Goal: Information Seeking & Learning: Learn about a topic

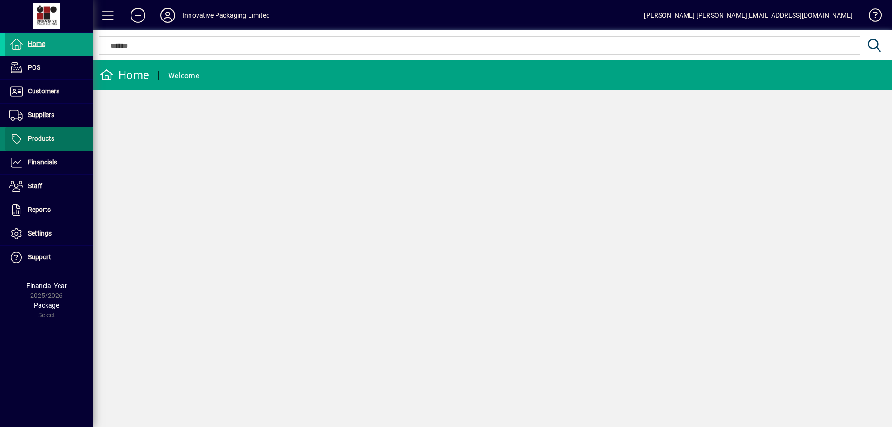
click at [44, 134] on span "Products" at bounding box center [30, 138] width 50 height 11
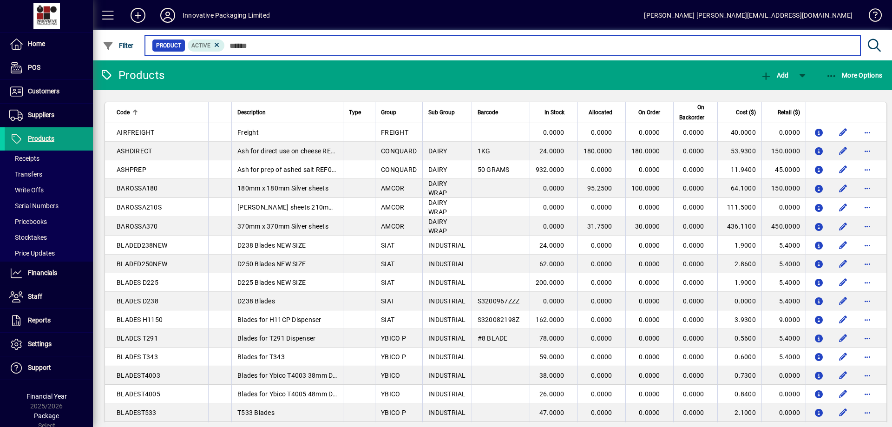
click at [257, 46] on input "text" at bounding box center [539, 45] width 628 height 13
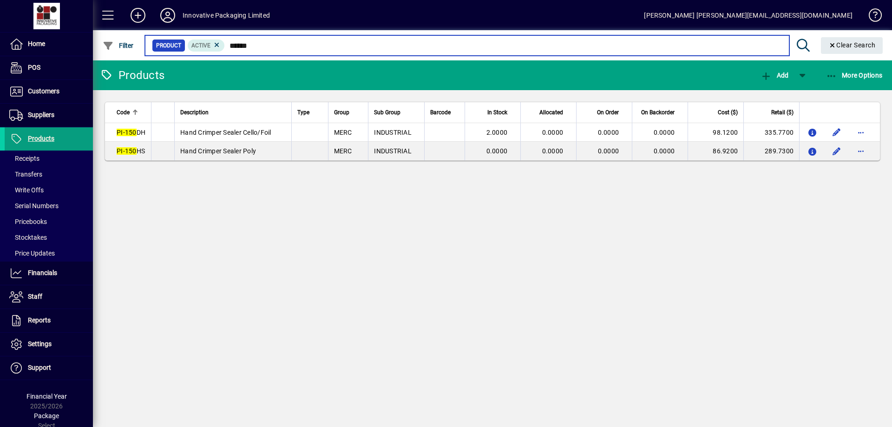
type input "******"
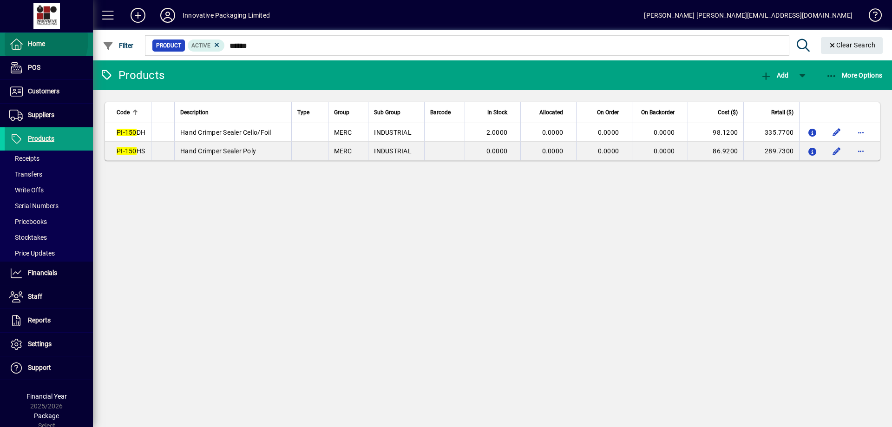
click at [39, 41] on span "Home" at bounding box center [36, 43] width 17 height 7
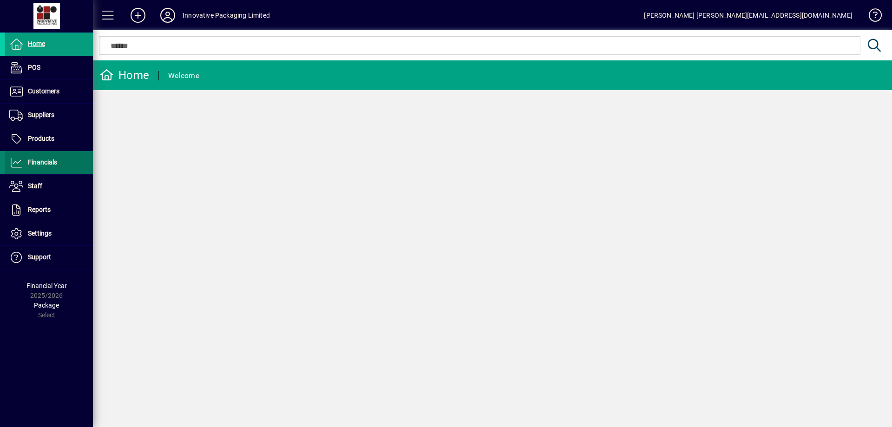
click at [46, 162] on span "Financials" at bounding box center [42, 161] width 29 height 7
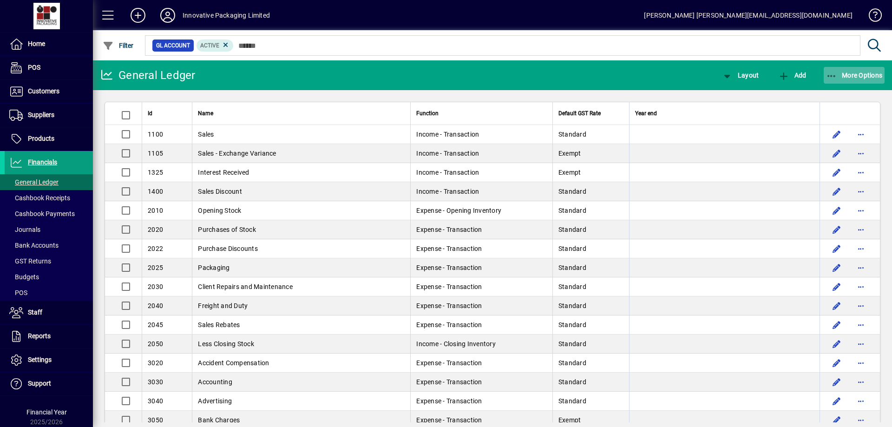
click at [855, 72] on span "More Options" at bounding box center [854, 75] width 57 height 7
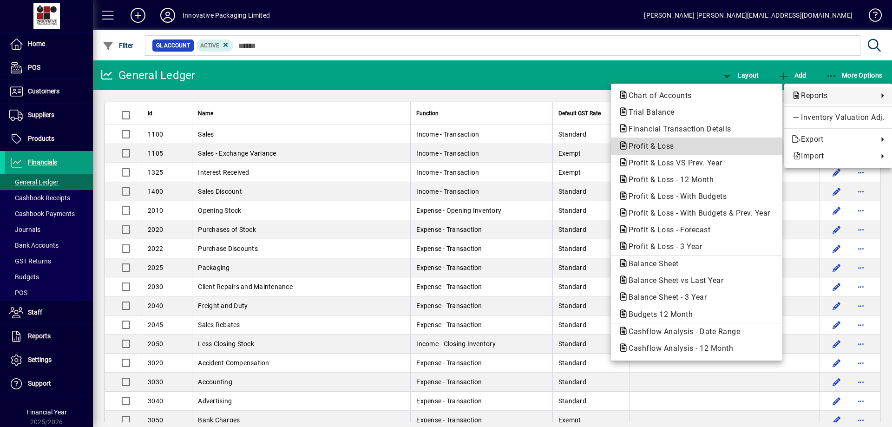
click at [654, 147] on span "Profit & Loss" at bounding box center [649, 146] width 60 height 9
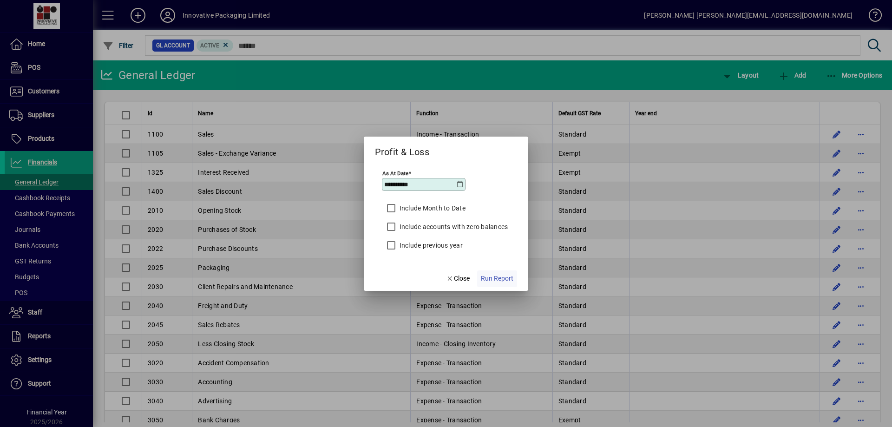
click at [491, 279] on span "Run Report" at bounding box center [497, 279] width 33 height 10
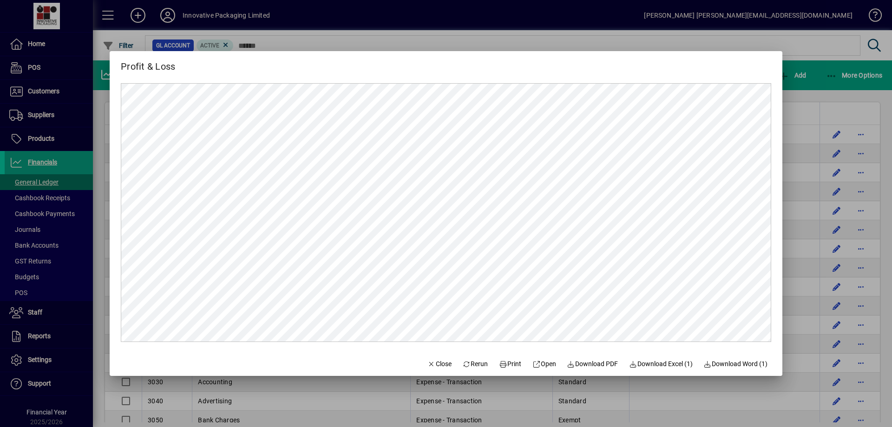
click at [46, 162] on div at bounding box center [446, 213] width 892 height 427
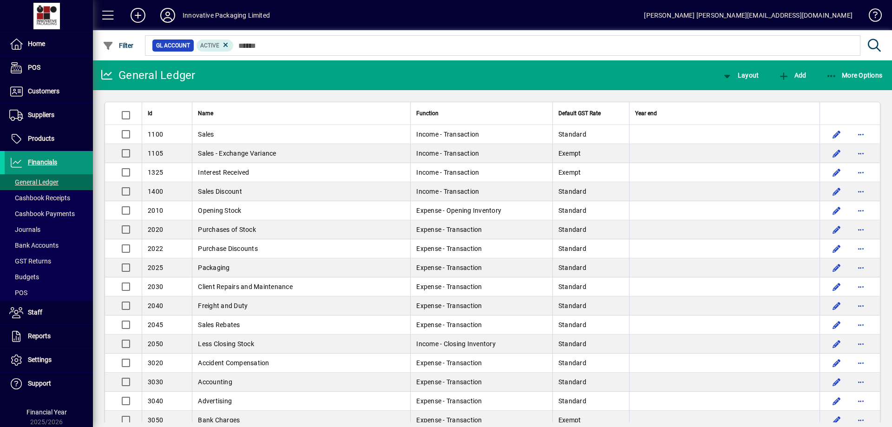
click at [45, 162] on span "Financials" at bounding box center [42, 161] width 29 height 7
click at [857, 73] on span "More Options" at bounding box center [854, 75] width 57 height 7
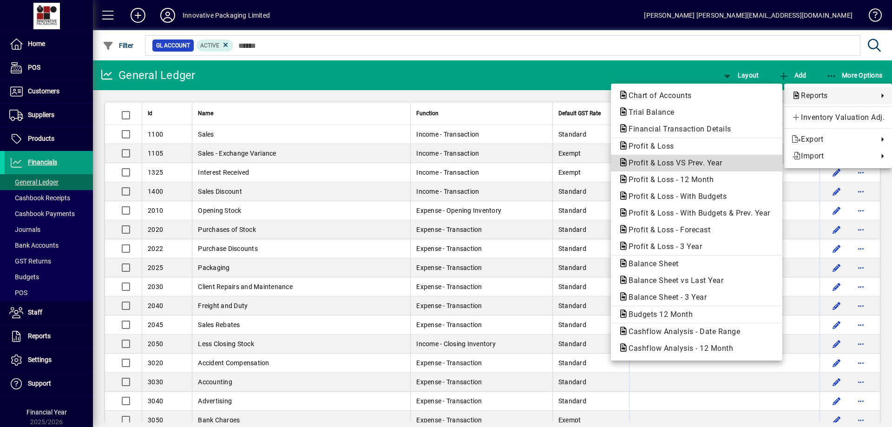
click at [691, 163] on span "Profit & Loss VS Prev. Year" at bounding box center [673, 162] width 109 height 9
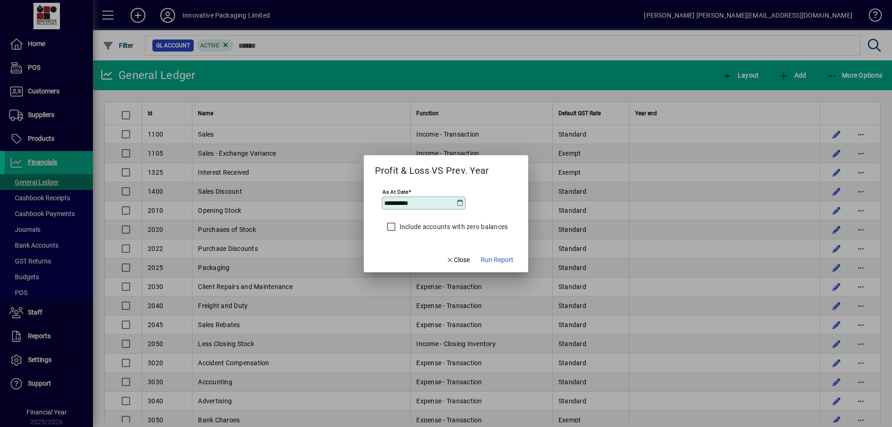
click at [459, 203] on icon at bounding box center [459, 202] width 7 height 7
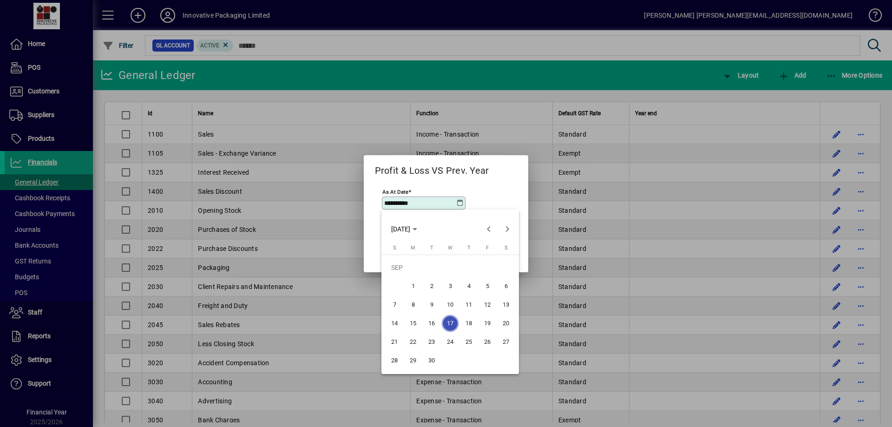
click at [435, 360] on span "30" at bounding box center [431, 360] width 17 height 17
type input "**********"
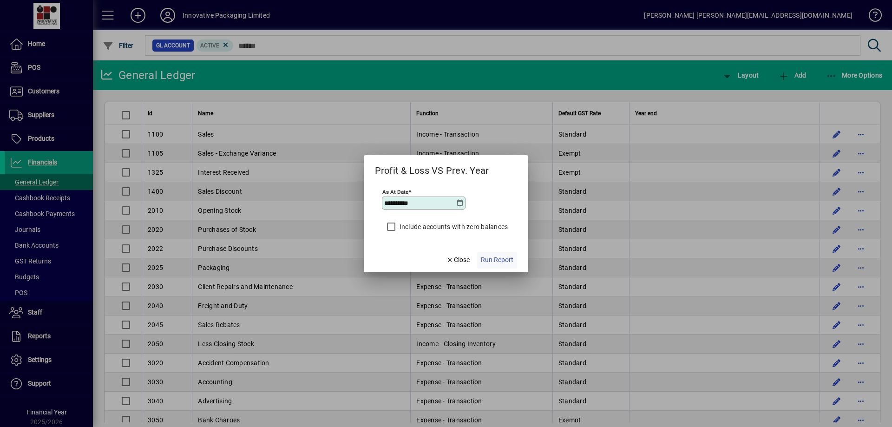
click at [504, 257] on span "Run Report" at bounding box center [497, 260] width 33 height 10
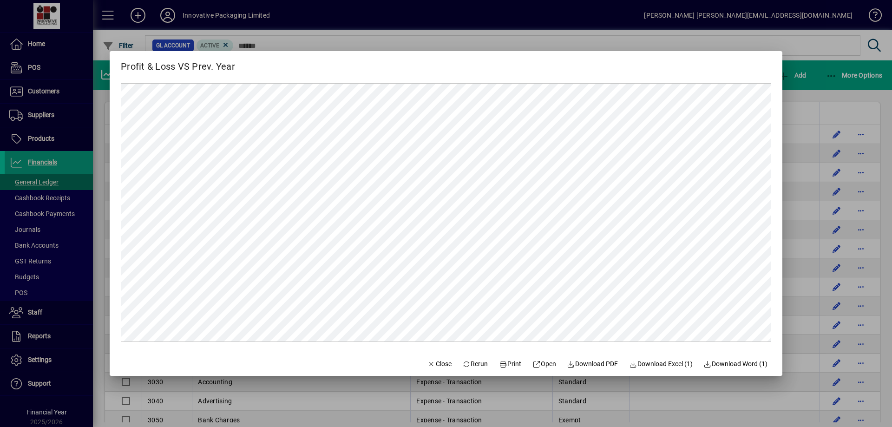
click at [551, 13] on div at bounding box center [446, 213] width 892 height 427
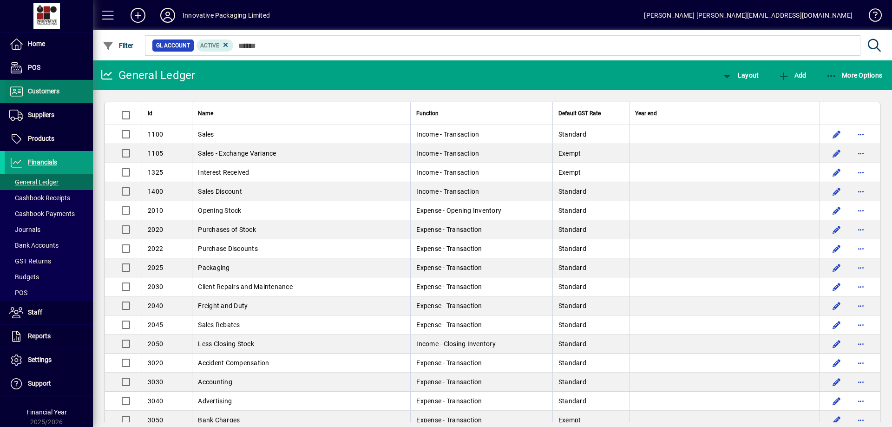
click at [43, 90] on span "Customers" at bounding box center [44, 90] width 32 height 7
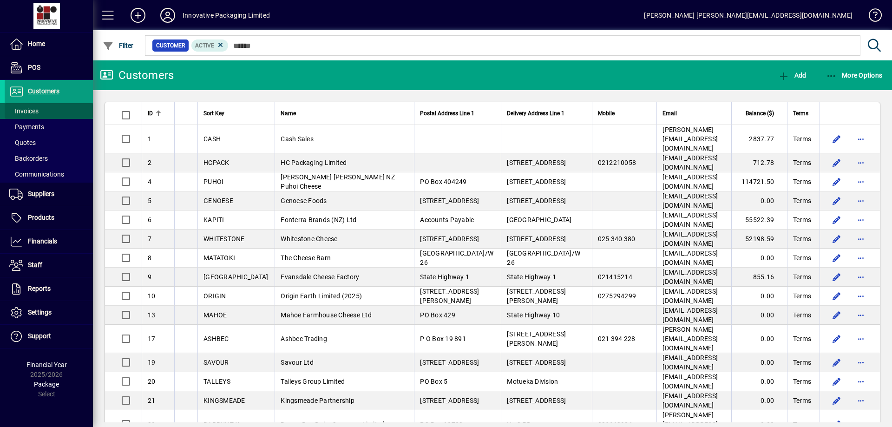
click at [28, 109] on span "Invoices" at bounding box center [23, 110] width 29 height 7
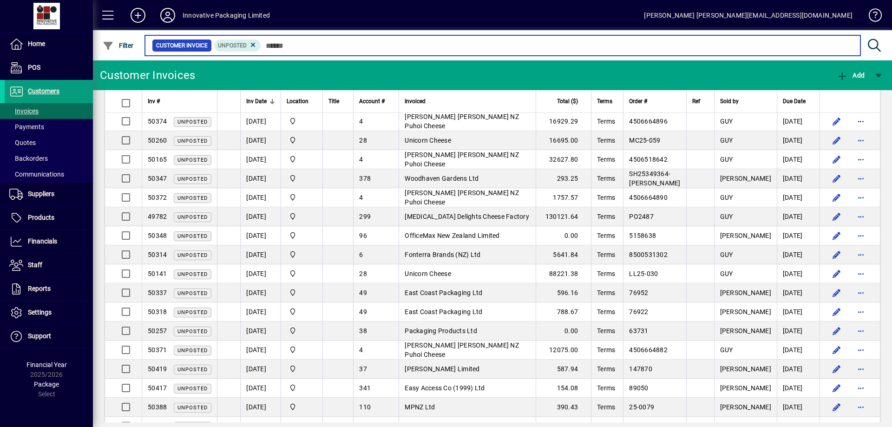
scroll to position [66, 0]
